Goal: Information Seeking & Learning: Learn about a topic

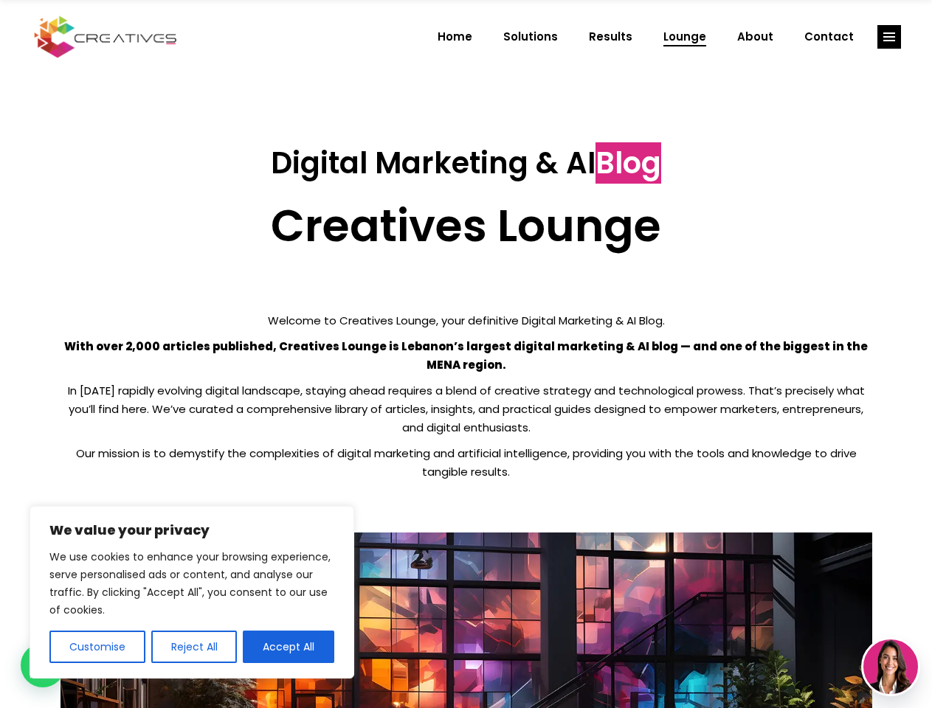
click at [465, 354] on p "With over 2,000 articles published, Creatives Lounge is Lebanon’s largest digit…" at bounding box center [465, 355] width 811 height 37
click at [97, 647] on button "Customise" at bounding box center [97, 647] width 96 height 32
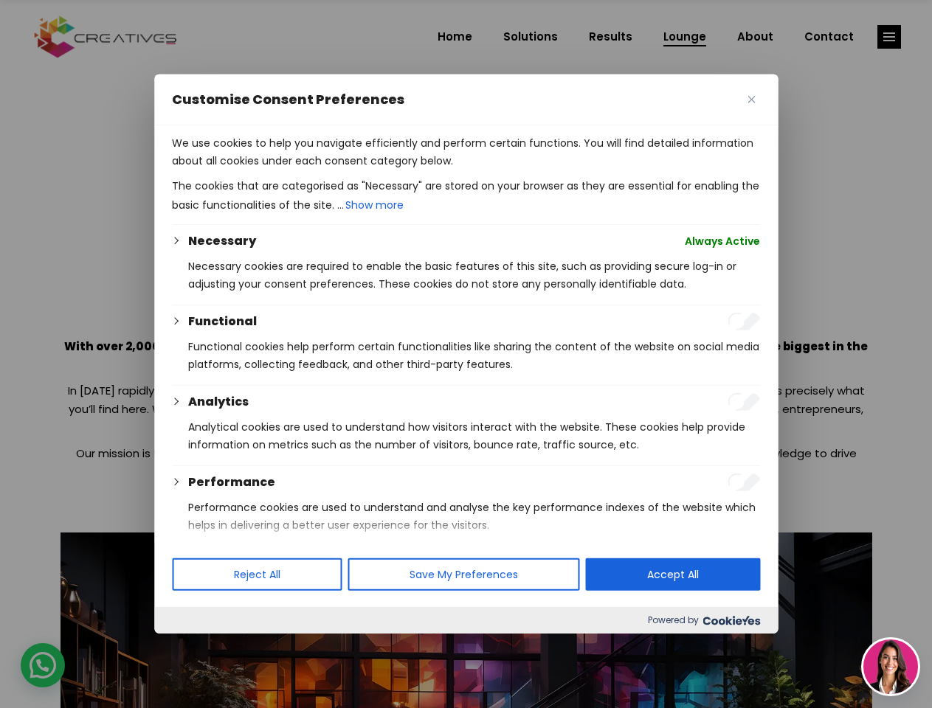
click at [193, 647] on div at bounding box center [466, 354] width 932 height 708
click at [288, 170] on p "We use cookies to help you navigate efficiently and perform certain functions. …" at bounding box center [466, 151] width 588 height 35
click at [889, 37] on div at bounding box center [466, 354] width 932 height 708
click at [890, 667] on img at bounding box center [890, 667] width 55 height 55
